Goal: Entertainment & Leisure: Consume media (video, audio)

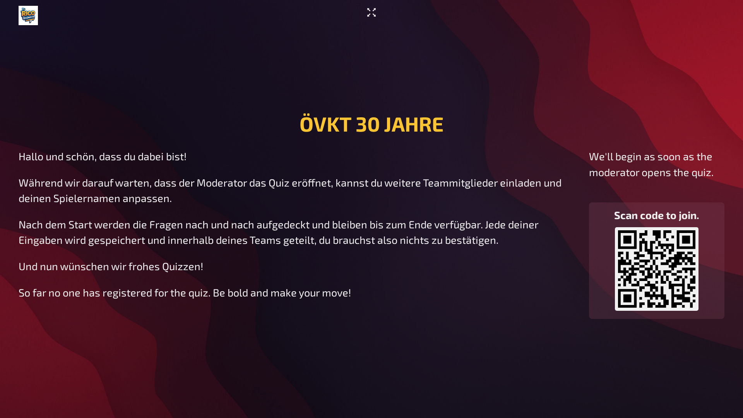
click at [375, 16] on icon "Enter Fullscreen" at bounding box center [371, 12] width 9 height 9
click at [369, 9] on icon "Enter Fullscreen" at bounding box center [371, 12] width 9 height 9
drag, startPoint x: 743, startPoint y: 82, endPoint x: 596, endPoint y: 99, distance: 148.1
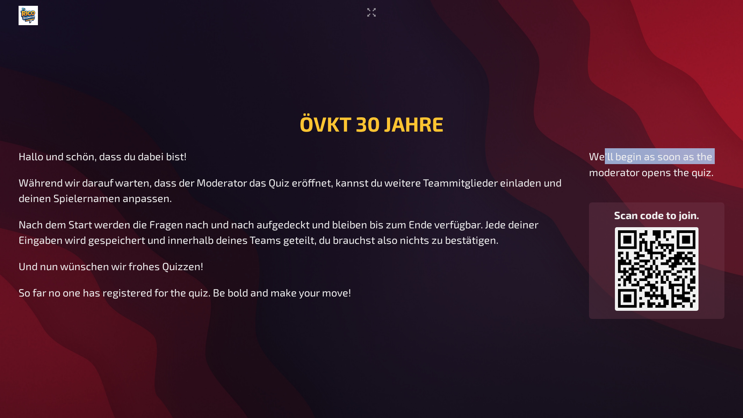
click at [596, 99] on div "ÖVKT 30 JAHRE Hallo und schön, dass du dabei bist! Während wir darauf warten, d…" at bounding box center [371, 209] width 743 height 418
click at [595, 99] on main "ÖVKT 30 JAHRE Hallo und schön, dass du dabei bist! Während wir darauf warten, d…" at bounding box center [372, 215] width 706 height 369
click at [595, 100] on main "ÖVKT 30 JAHRE Hallo und schön, dass du dabei bist! Während wir darauf warten, d…" at bounding box center [372, 215] width 706 height 369
click at [430, 287] on div "So far no one has registered for the quiz. Be bold and make your move!" at bounding box center [298, 292] width 558 height 12
click at [370, 15] on icon "Enter Fullscreen" at bounding box center [371, 12] width 12 height 12
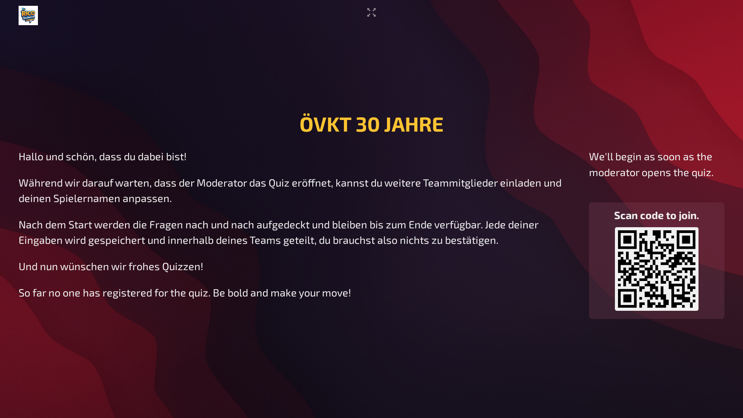
click at [28, 11] on img at bounding box center [28, 15] width 19 height 19
